Goal: Transaction & Acquisition: Purchase product/service

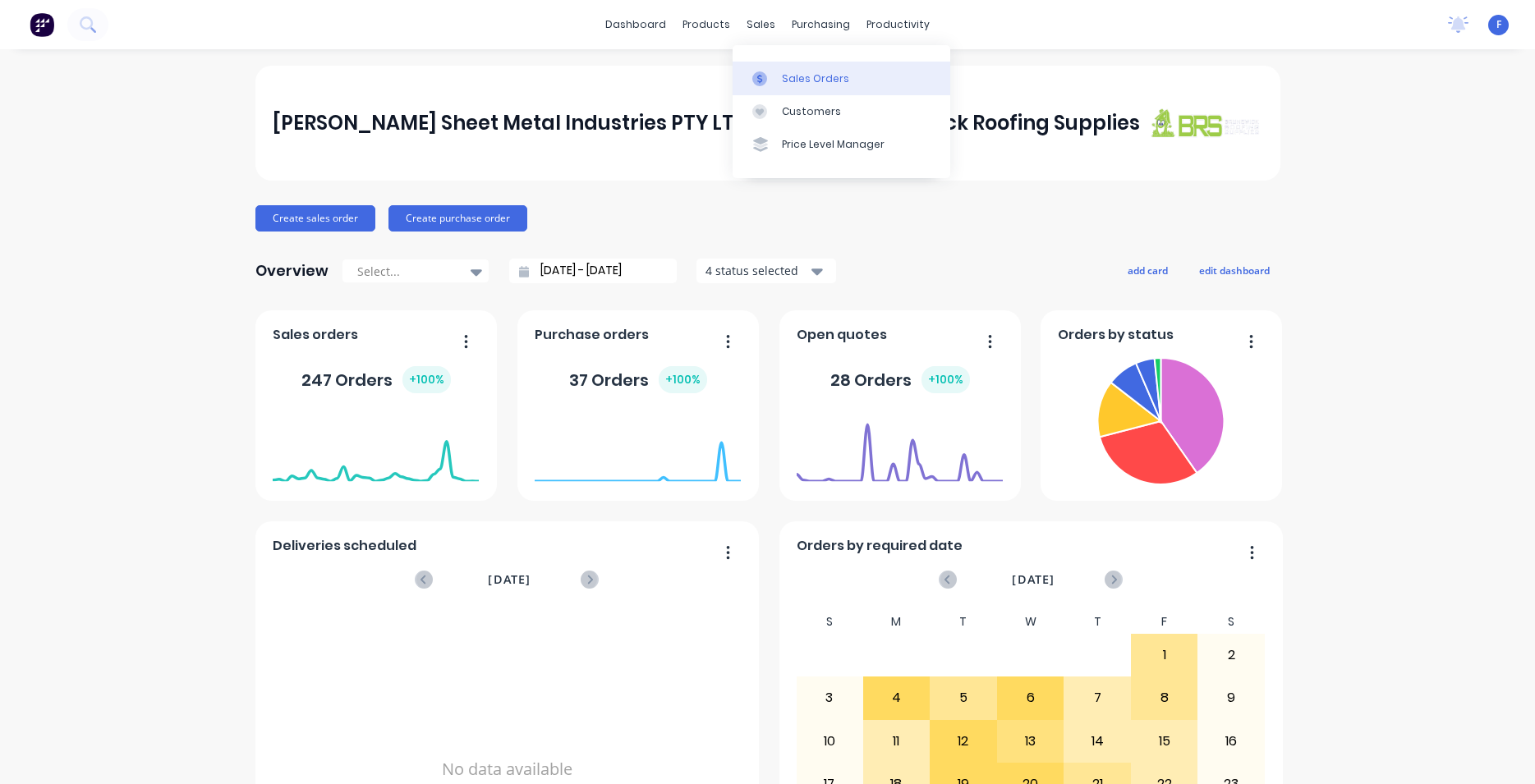
click at [811, 72] on div "Sales Orders" at bounding box center [814, 79] width 67 height 15
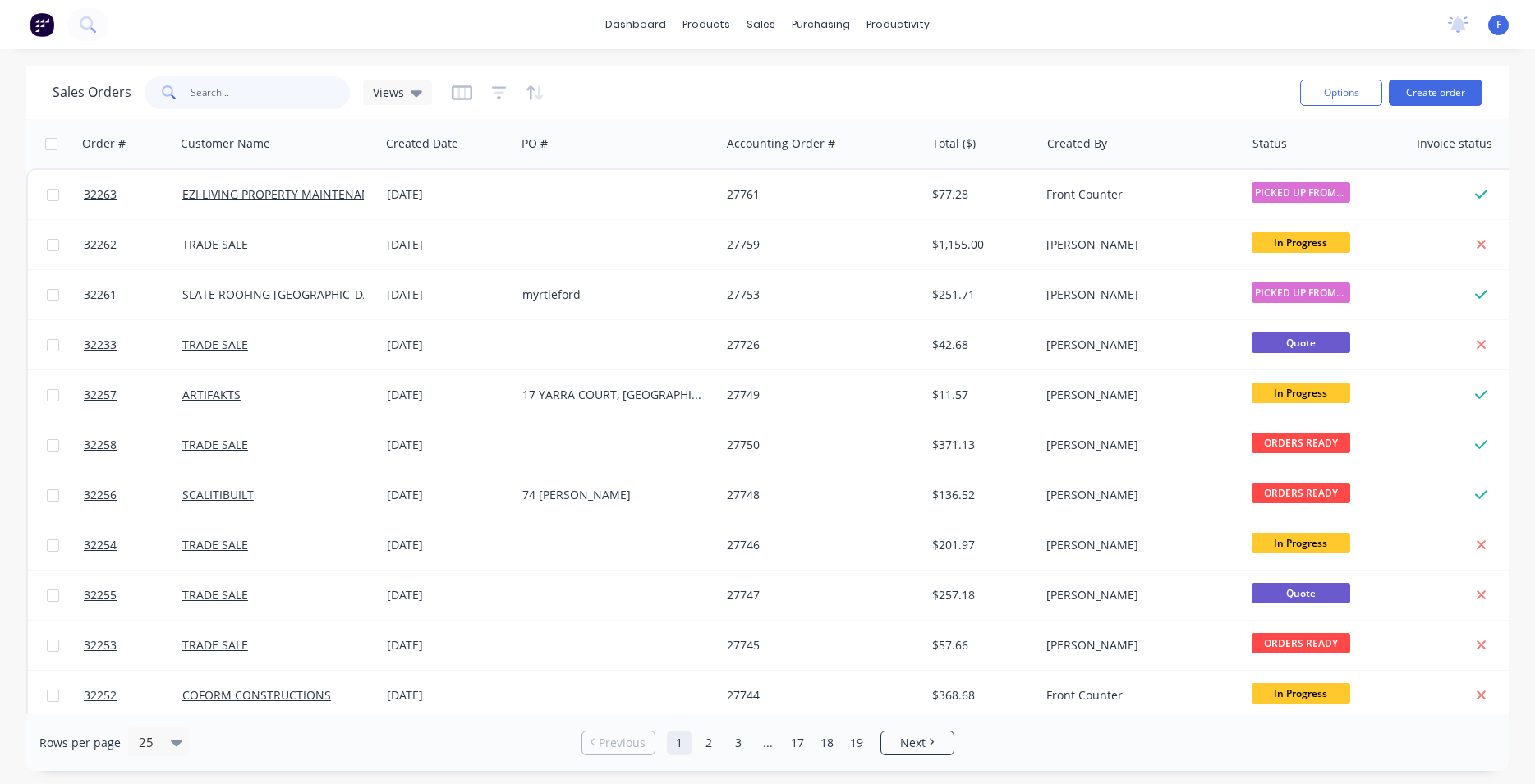
click at [219, 83] on input "text" at bounding box center [271, 92] width 160 height 33
click at [764, 25] on div "sales" at bounding box center [761, 24] width 45 height 25
click at [1475, 91] on button "Create order" at bounding box center [1436, 93] width 94 height 26
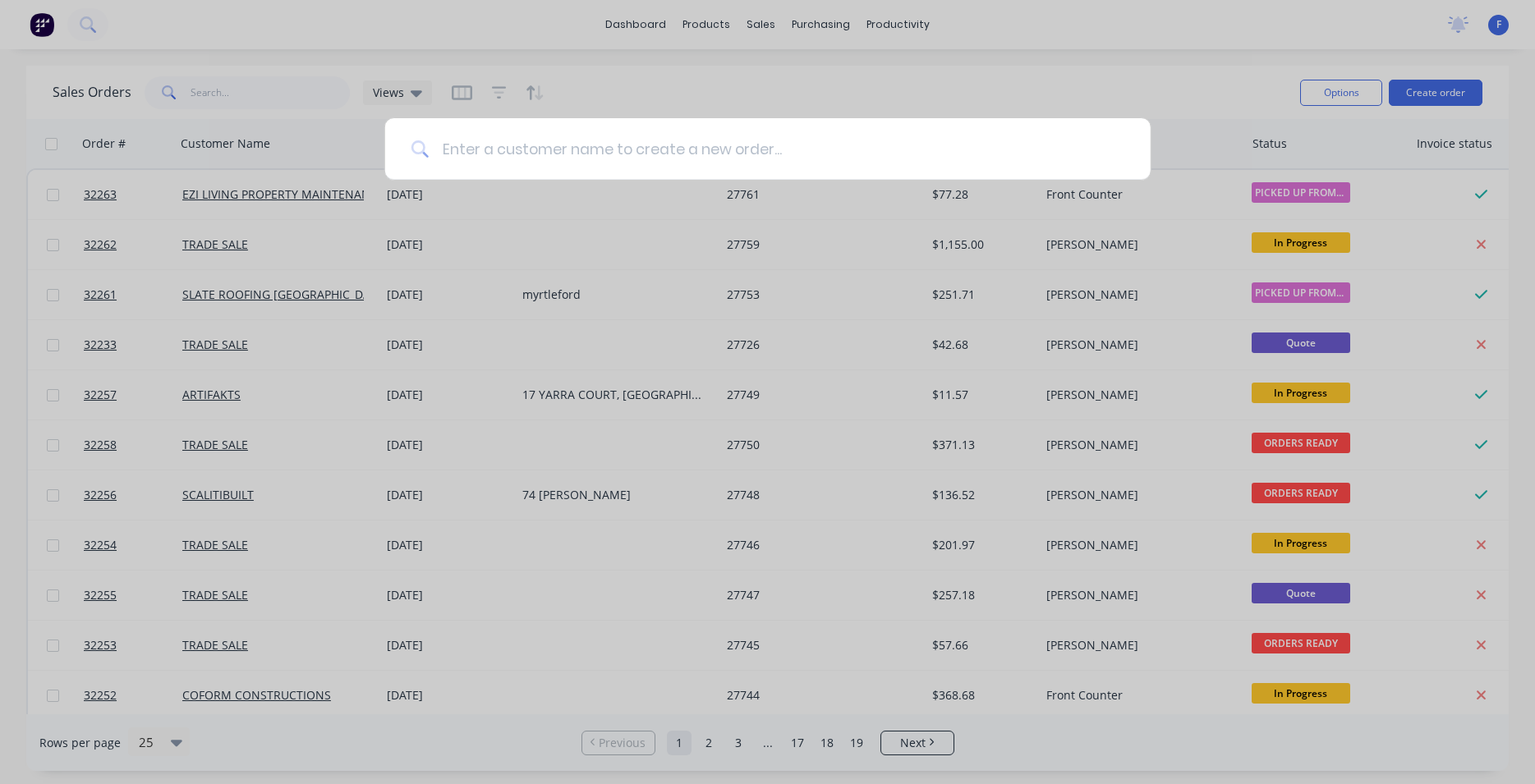
click at [664, 152] on input at bounding box center [776, 149] width 696 height 62
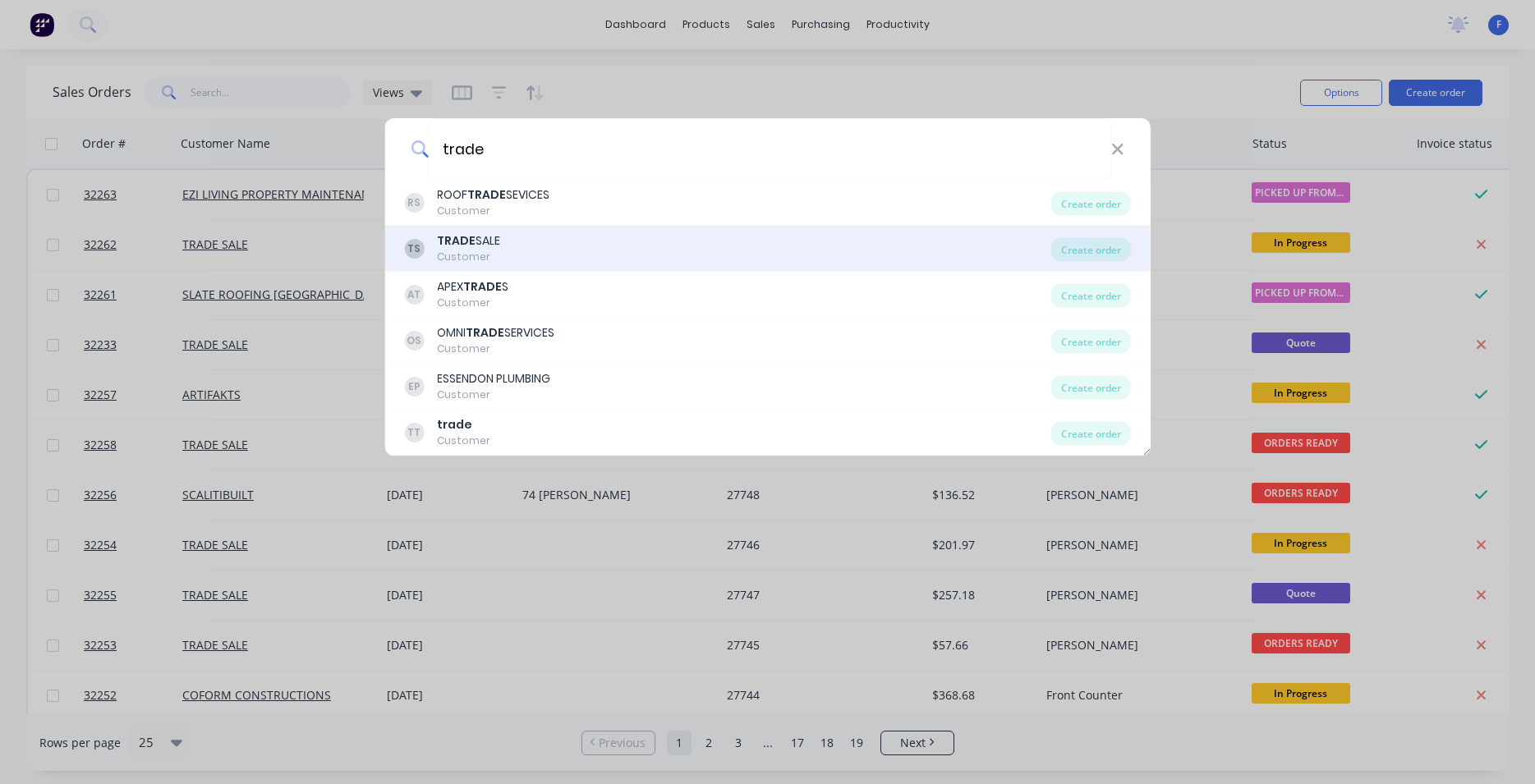
type input "trade"
click at [639, 261] on div "TS TRADE SALE Customer" at bounding box center [728, 249] width 648 height 32
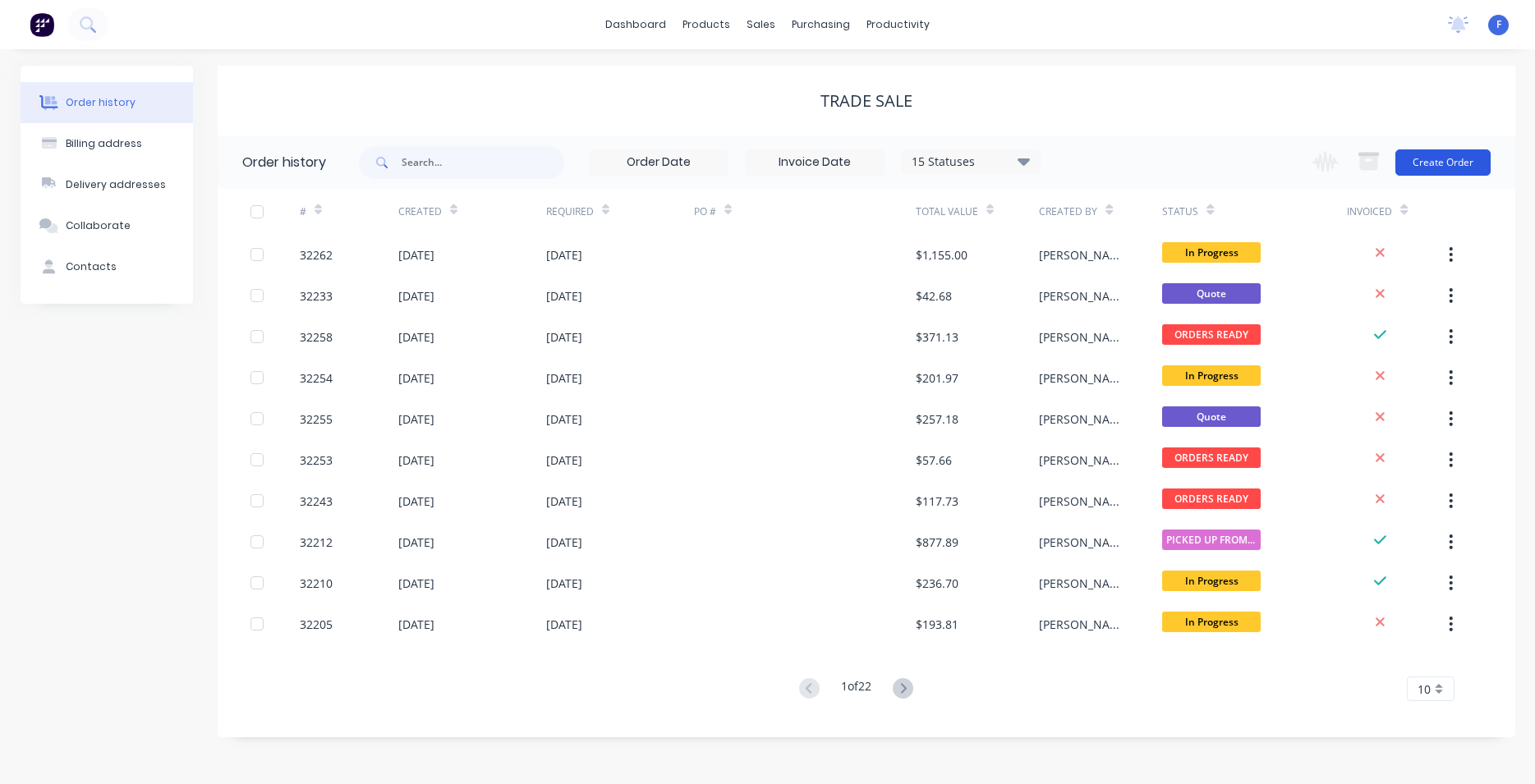
click at [1476, 160] on button "Create Order" at bounding box center [1442, 163] width 95 height 26
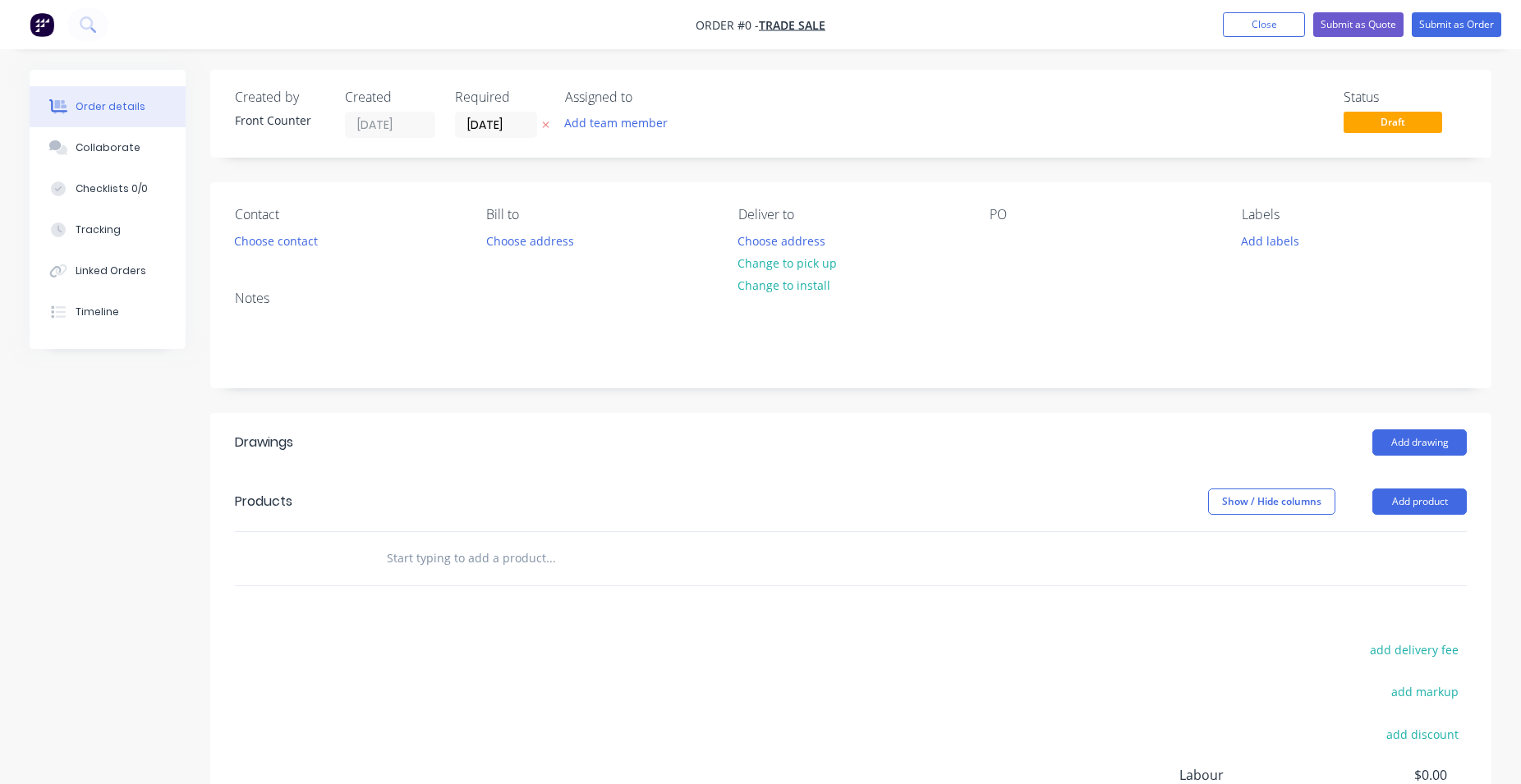
click at [459, 546] on input "text" at bounding box center [550, 557] width 329 height 33
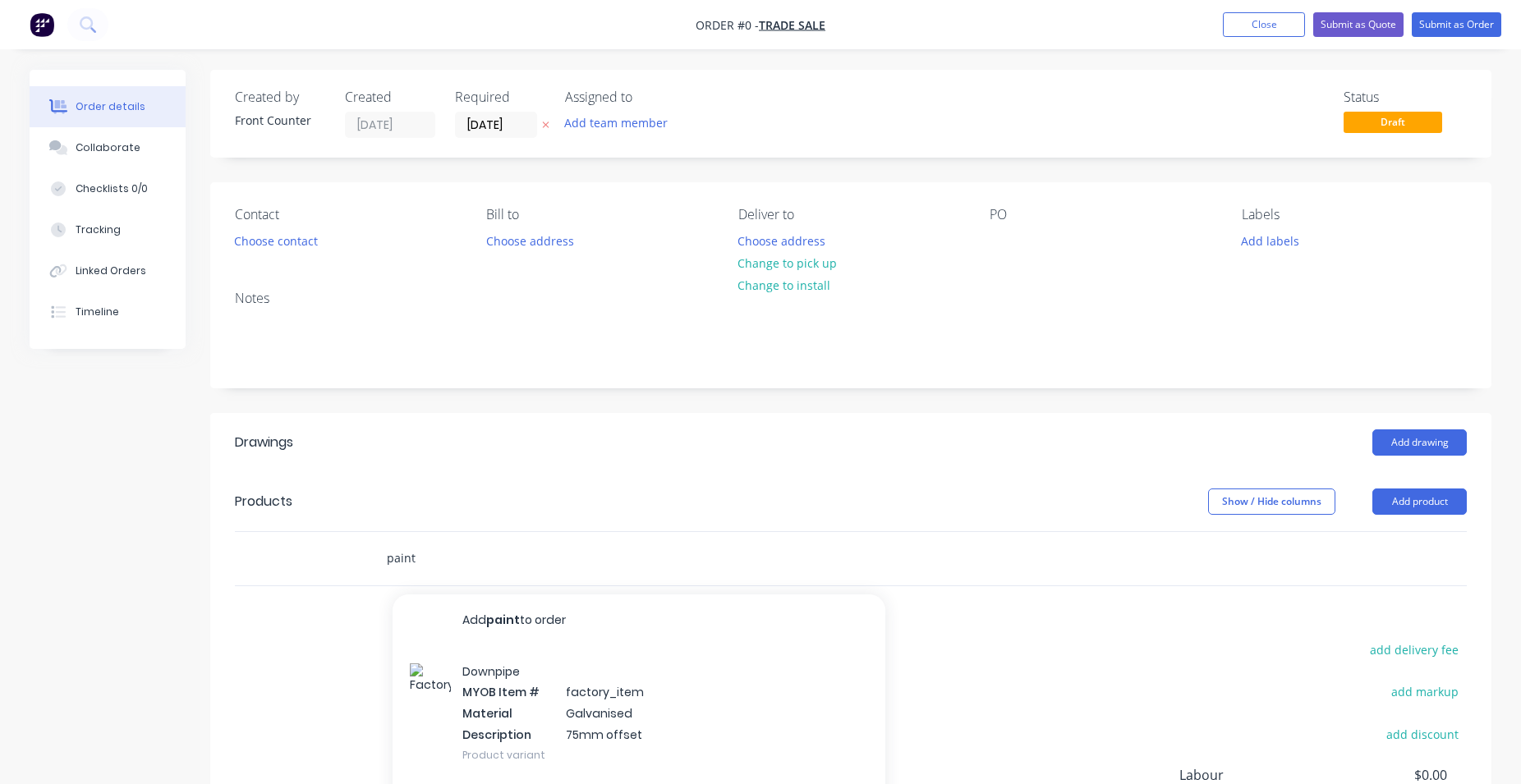
type input "paint"
click at [612, 689] on div "Downpipe MYOB Item # factory_item Material Galvanised Description 75mm offset P…" at bounding box center [639, 713] width 493 height 132
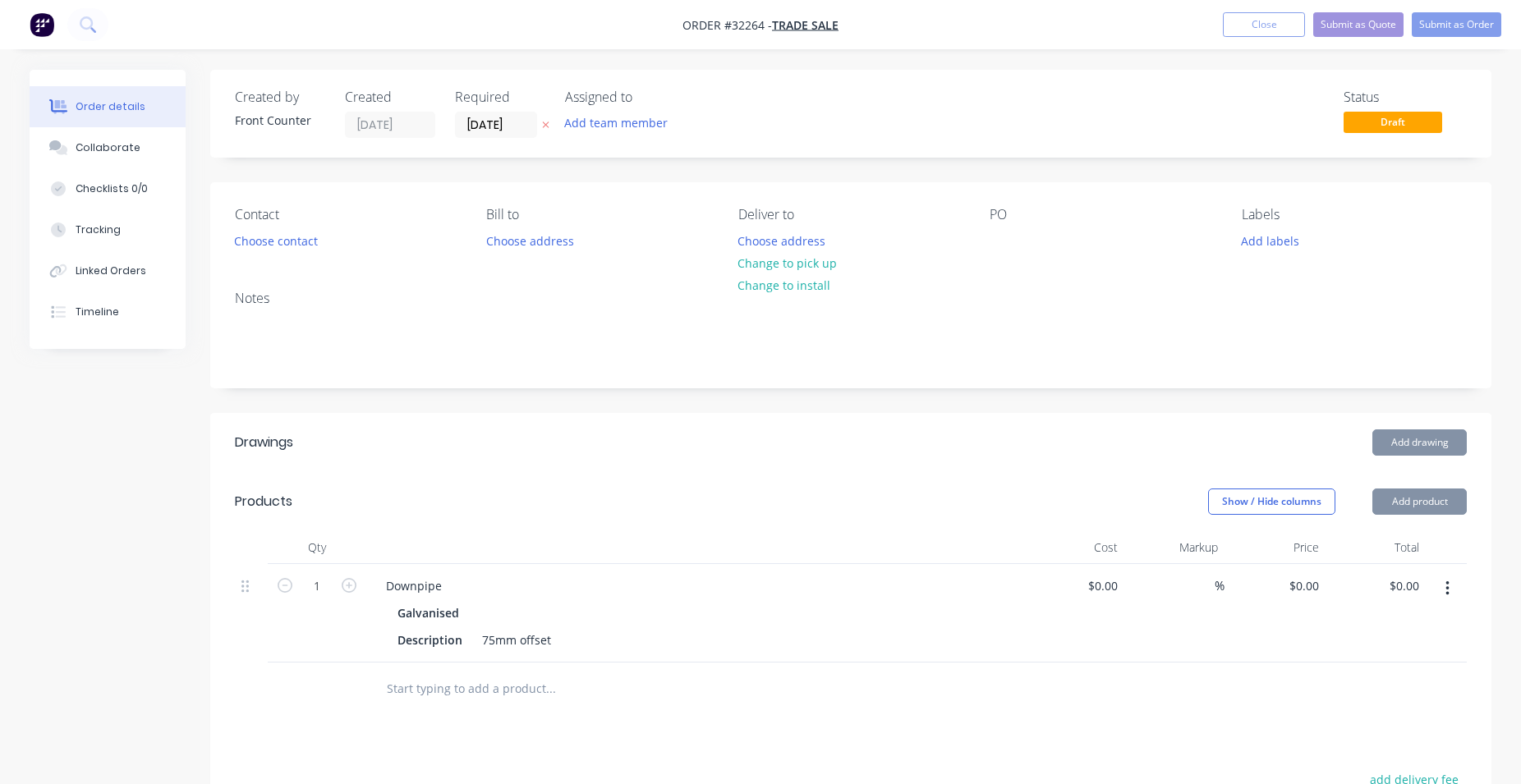
type input "$63.30"
click at [1448, 592] on icon "button" at bounding box center [1448, 588] width 4 height 18
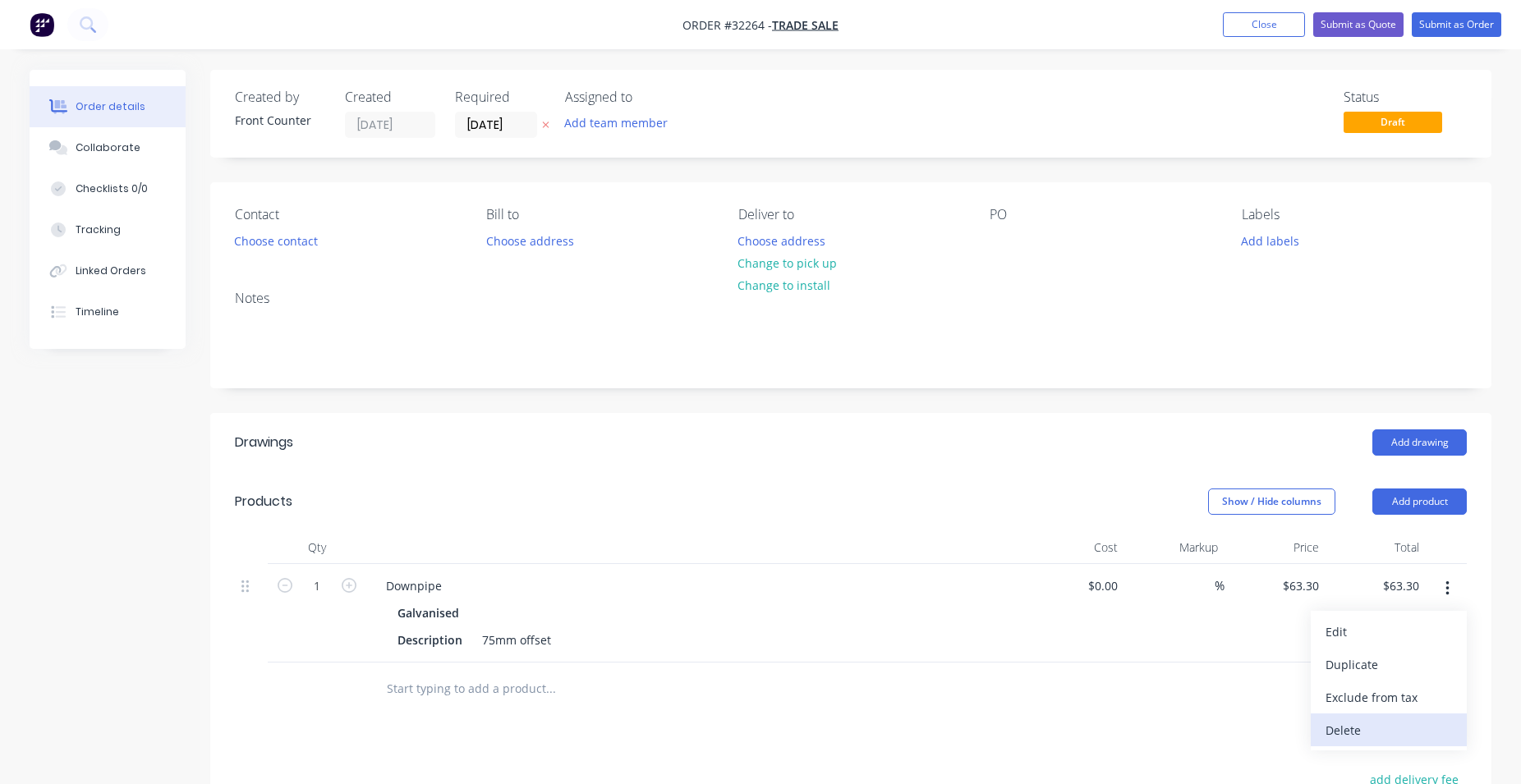
click at [1346, 730] on div "Delete" at bounding box center [1389, 730] width 127 height 24
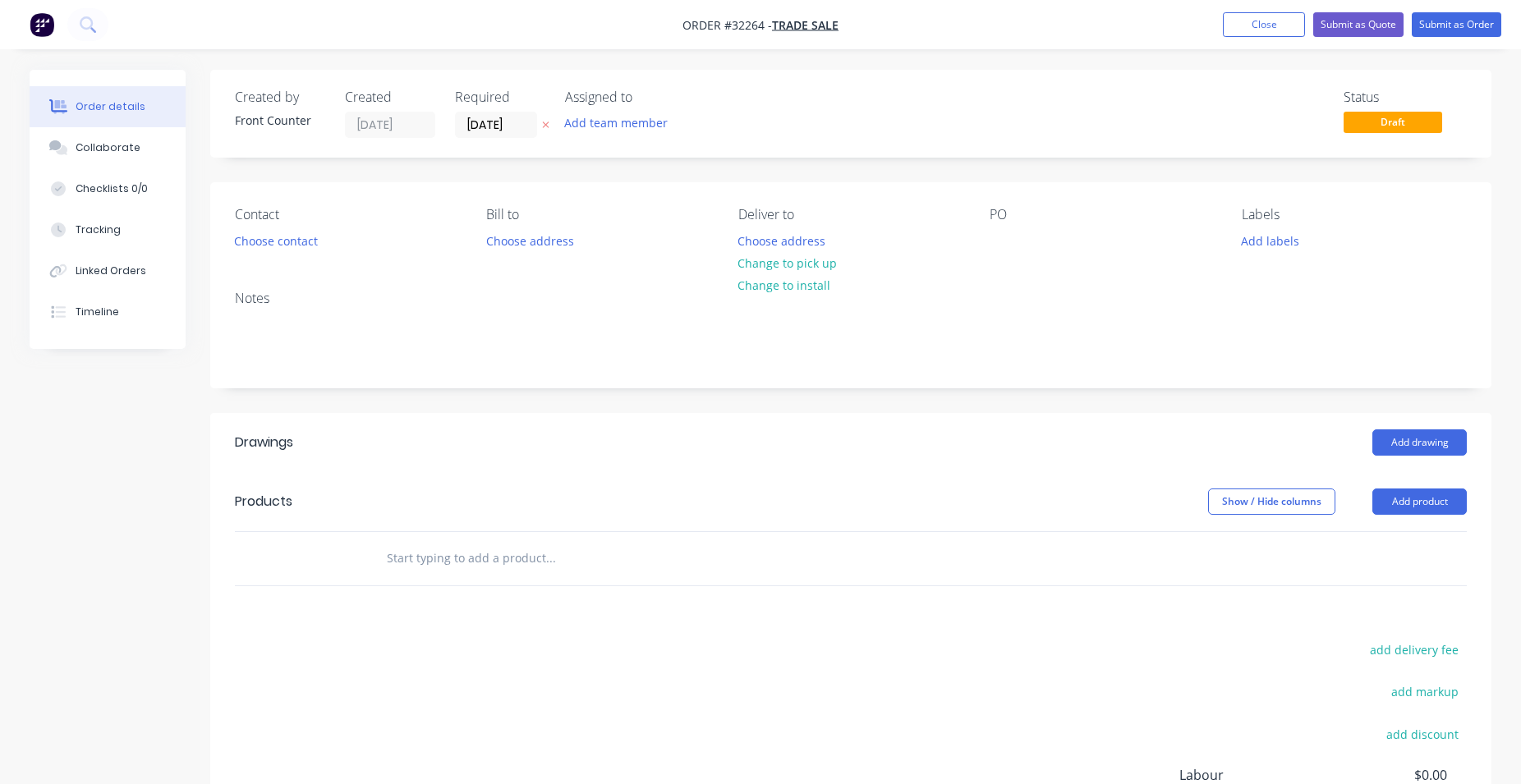
click at [542, 560] on input "text" at bounding box center [550, 557] width 329 height 33
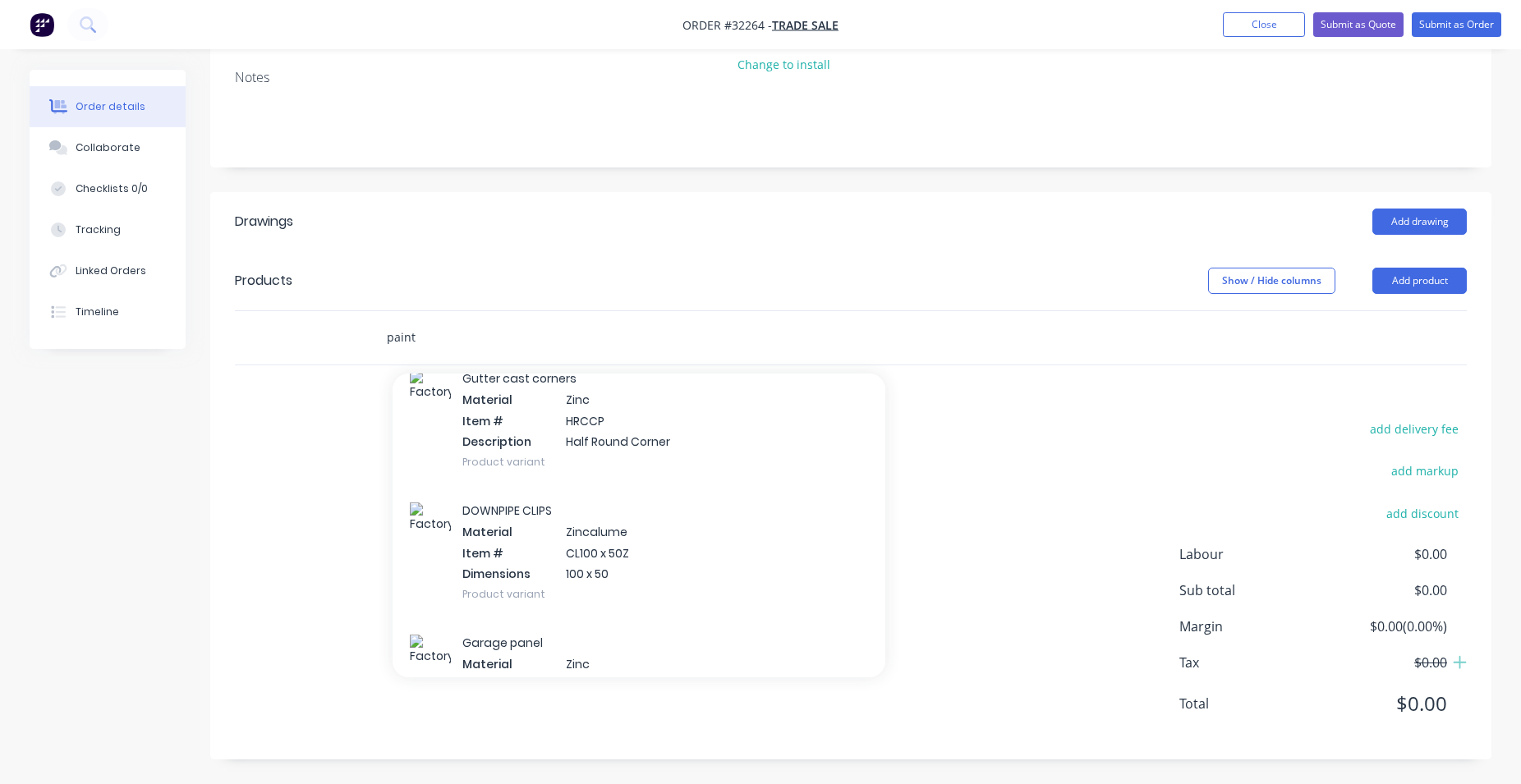
scroll to position [40589, 0]
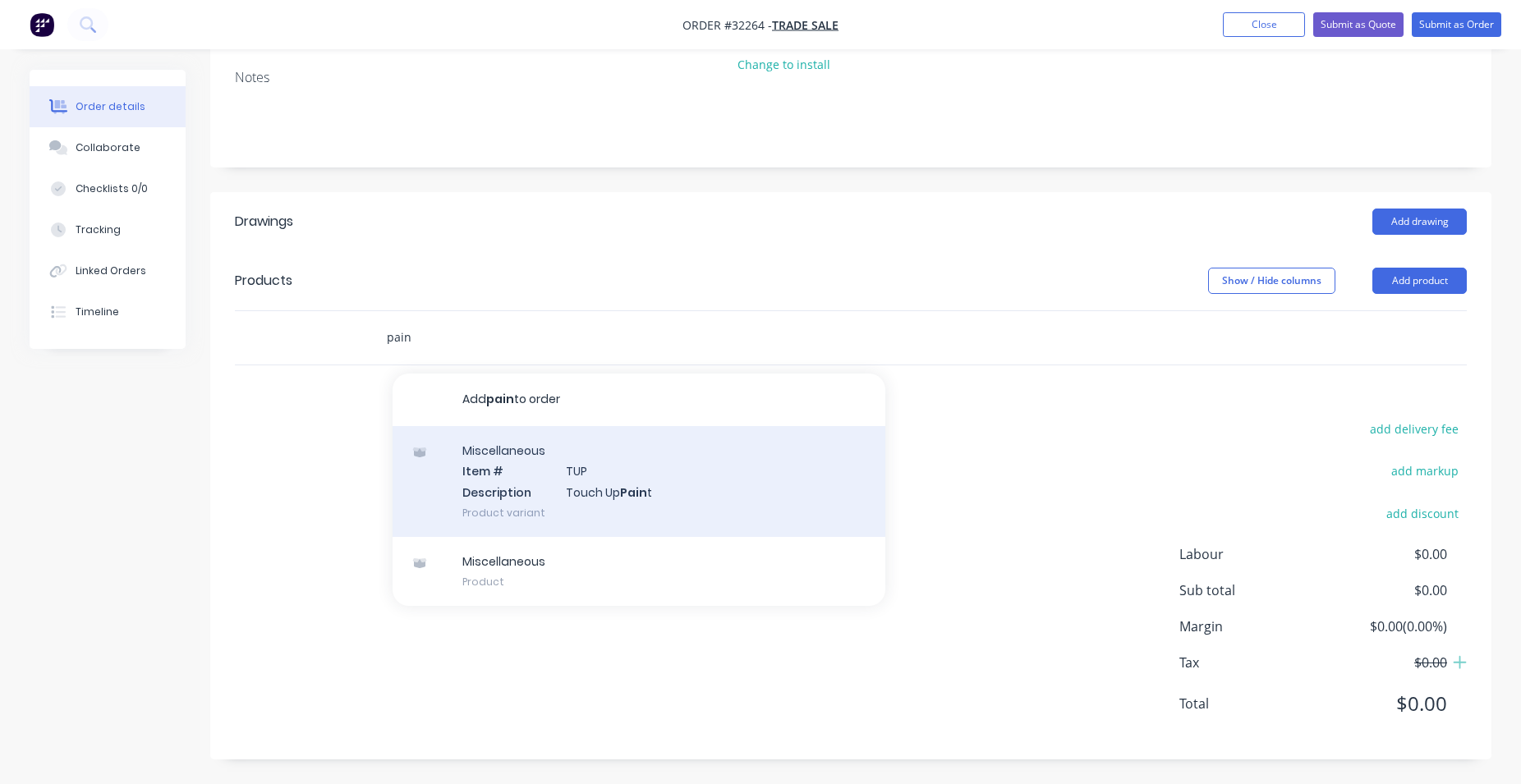
type input "pain"
click at [548, 504] on div "Miscellaneous Item # TUP Description Touch Up Pain t Product variant" at bounding box center [639, 481] width 493 height 111
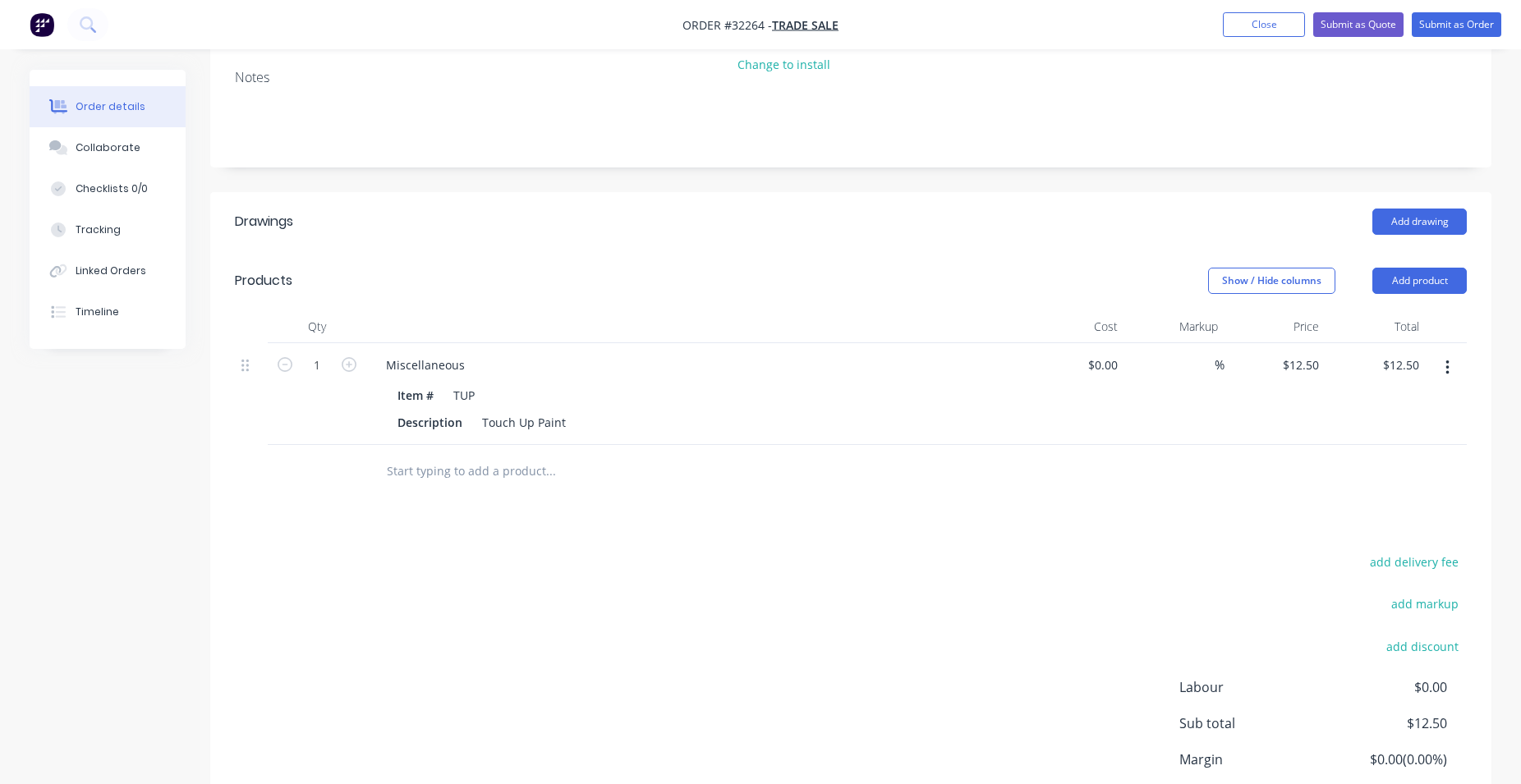
click at [861, 390] on div "Item # TUP" at bounding box center [692, 395] width 602 height 24
click at [1437, 28] on button "Submit as Order" at bounding box center [1457, 24] width 90 height 25
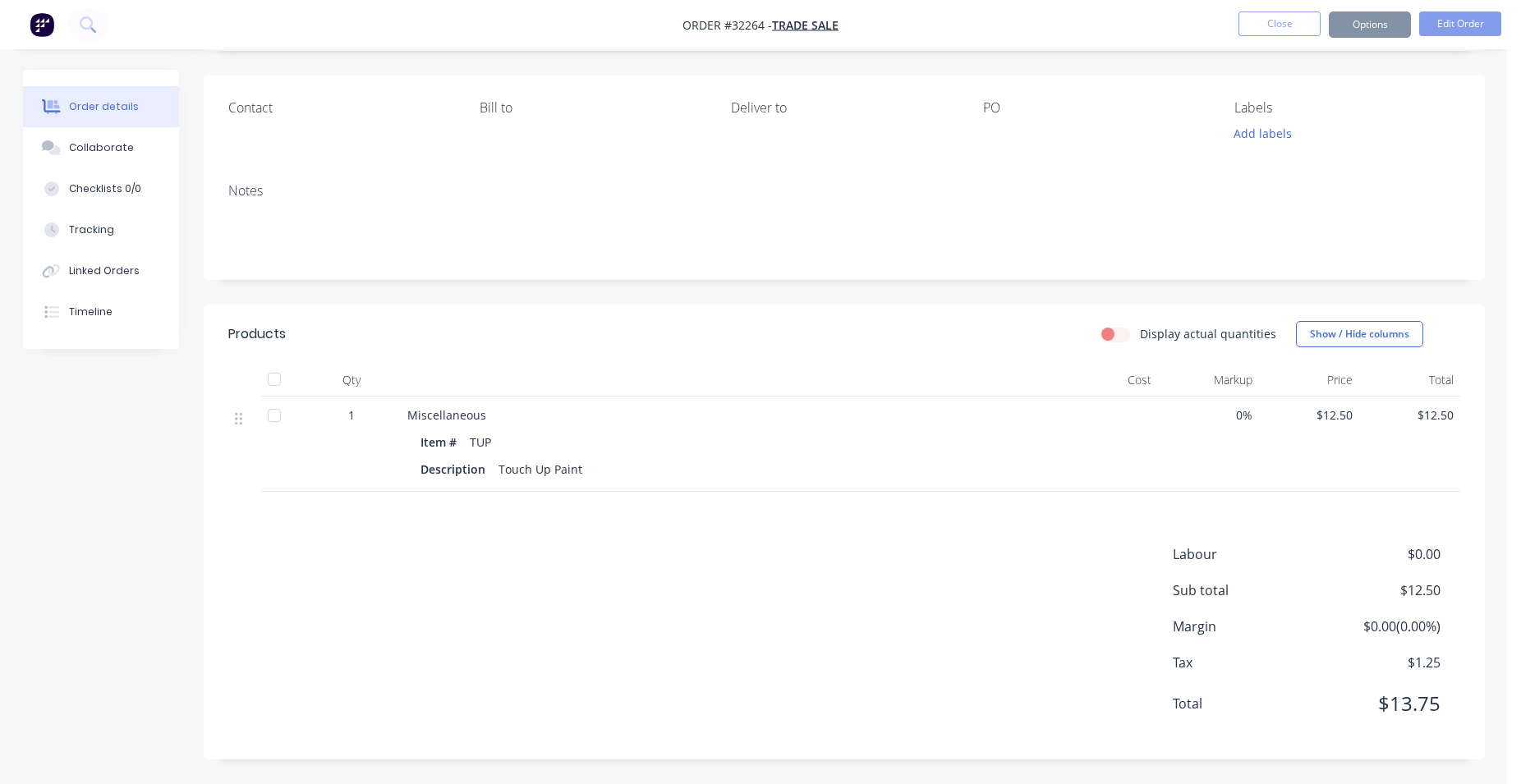
scroll to position [0, 0]
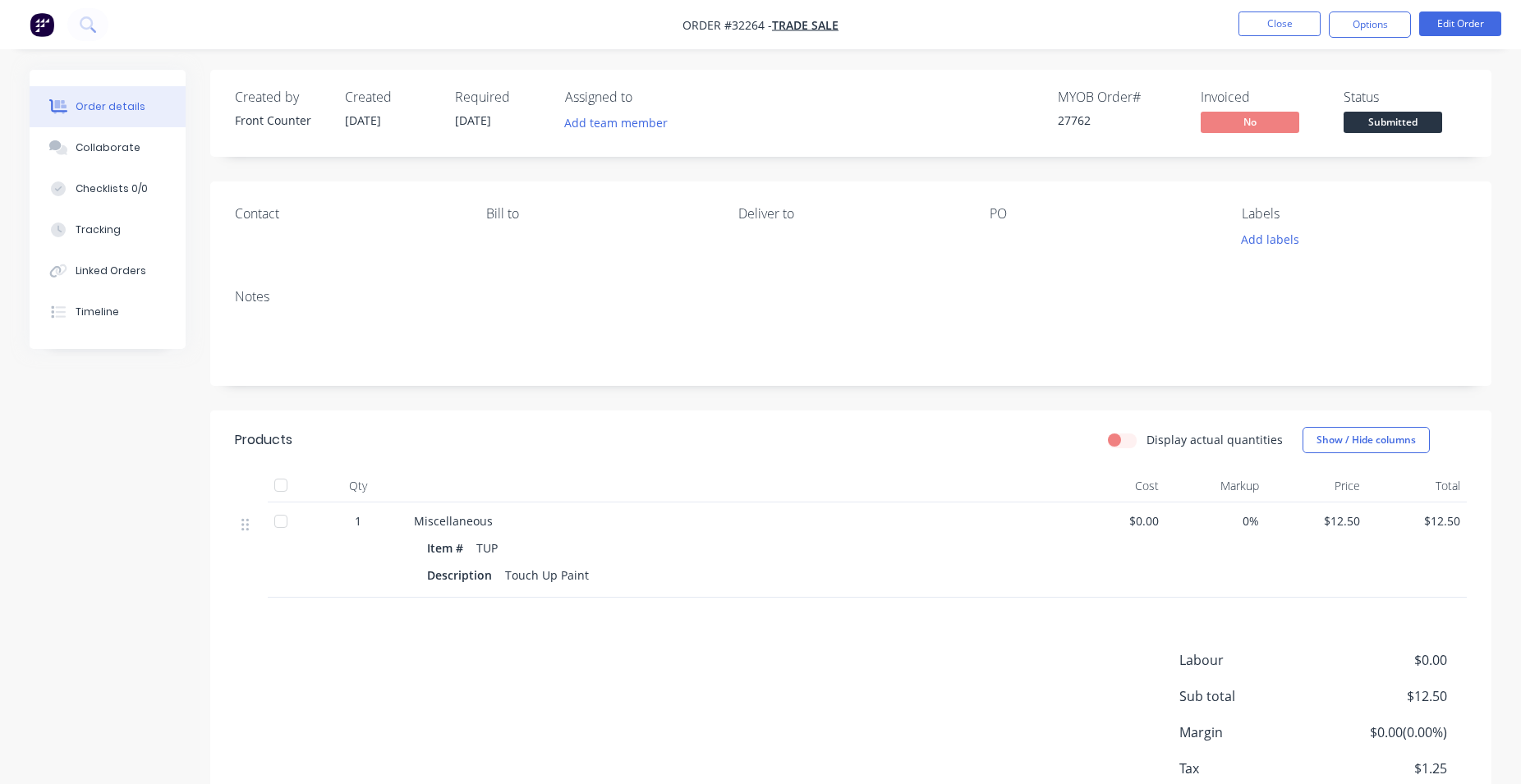
click at [1409, 124] on span "Submitted" at bounding box center [1393, 122] width 99 height 21
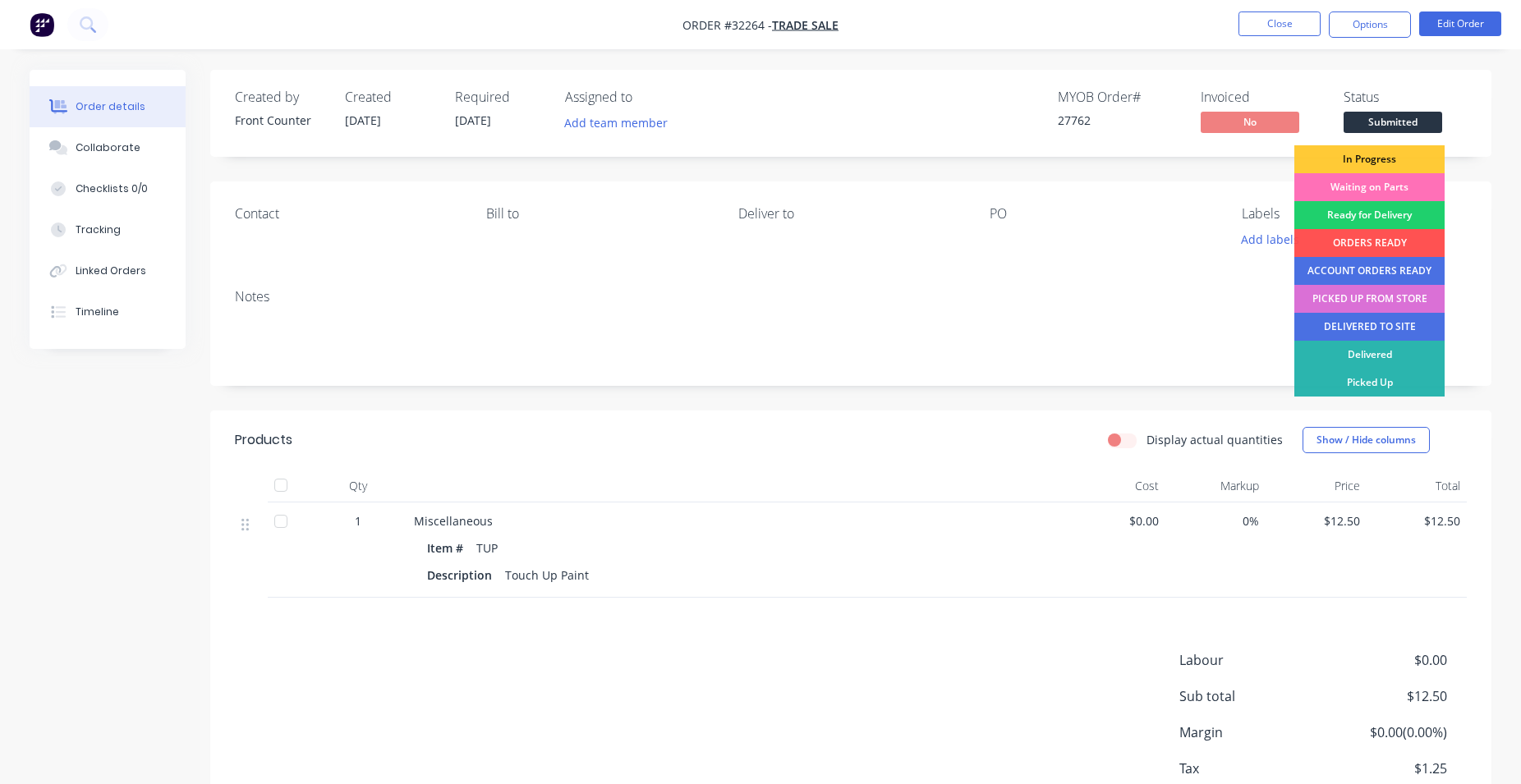
click at [1377, 297] on div "PICKED UP FROM STORE" at bounding box center [1369, 299] width 150 height 28
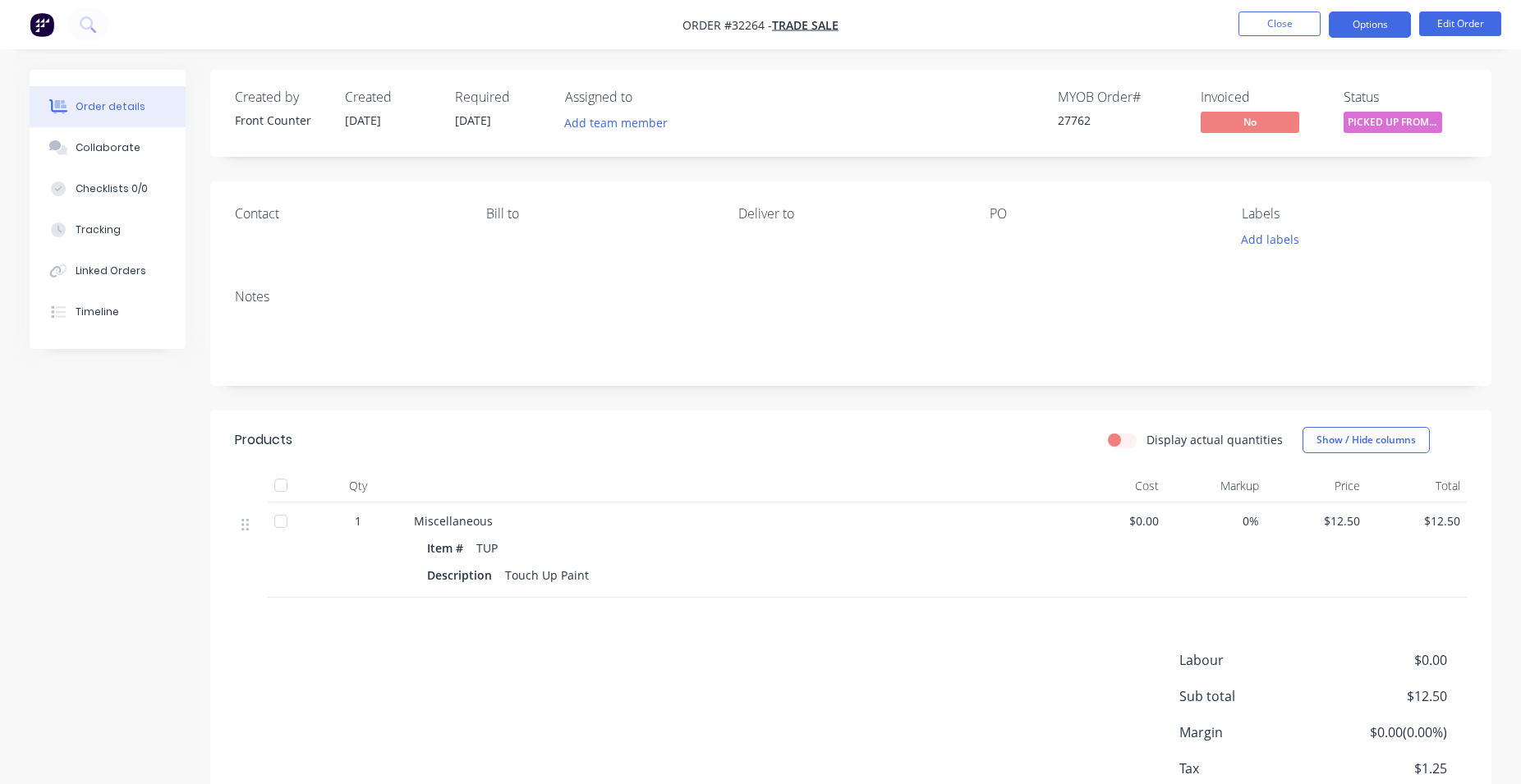
click at [1341, 34] on button "Options" at bounding box center [1370, 25] width 82 height 26
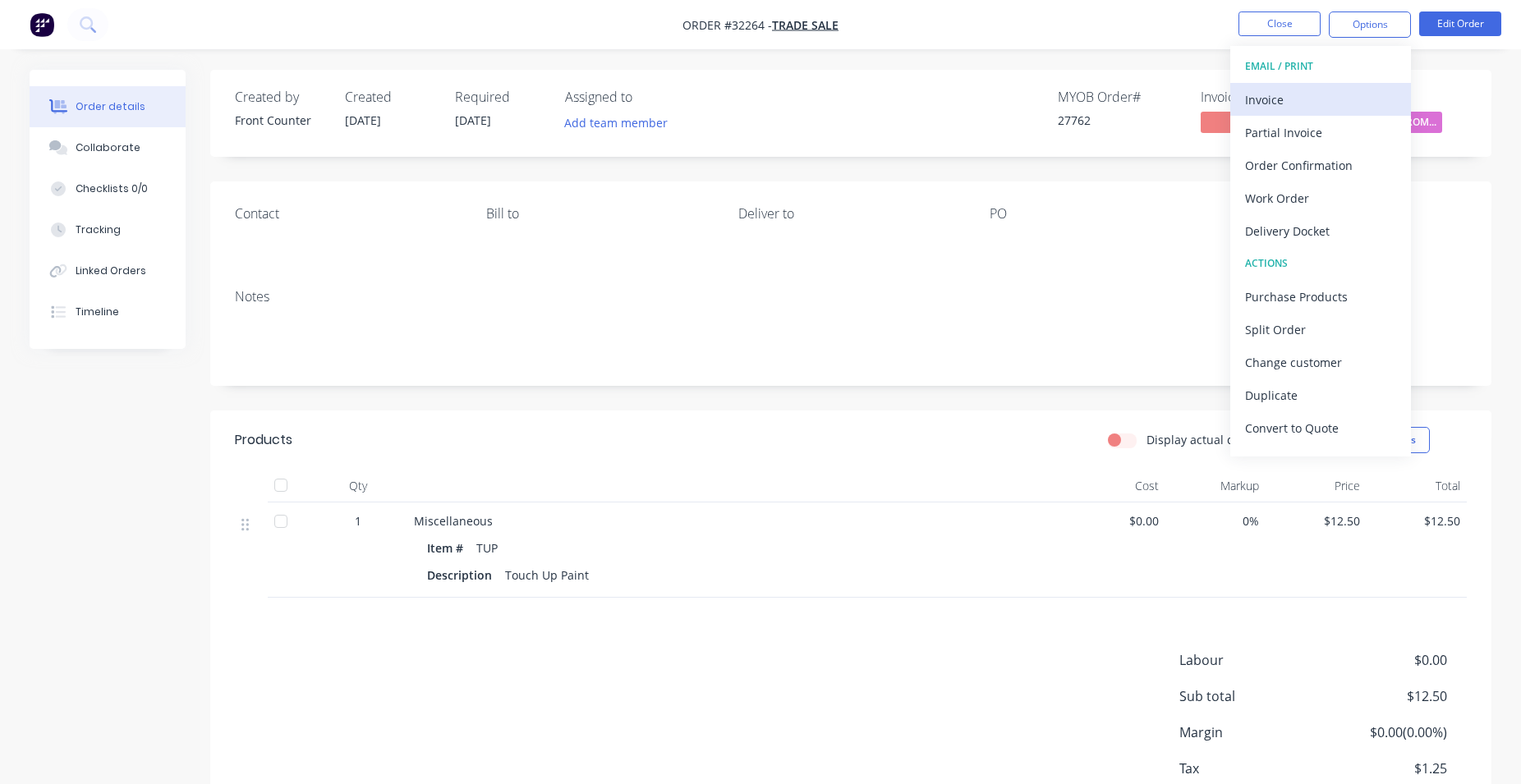
click at [1329, 102] on div "Invoice" at bounding box center [1320, 100] width 151 height 24
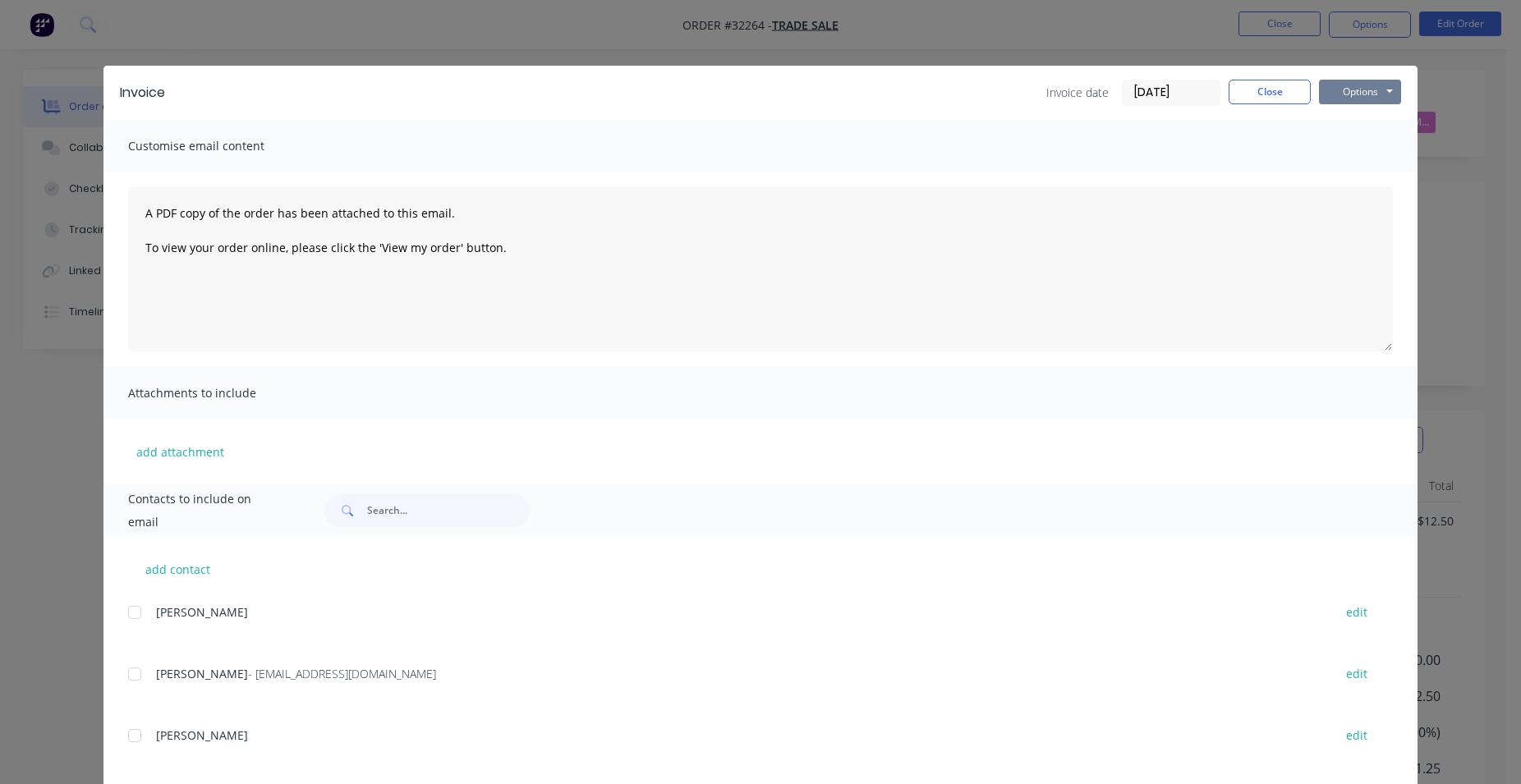
click at [1368, 102] on button "Options" at bounding box center [1360, 92] width 82 height 25
click at [1381, 134] on button "Preview" at bounding box center [1371, 121] width 105 height 27
